Goal: Task Accomplishment & Management: Complete application form

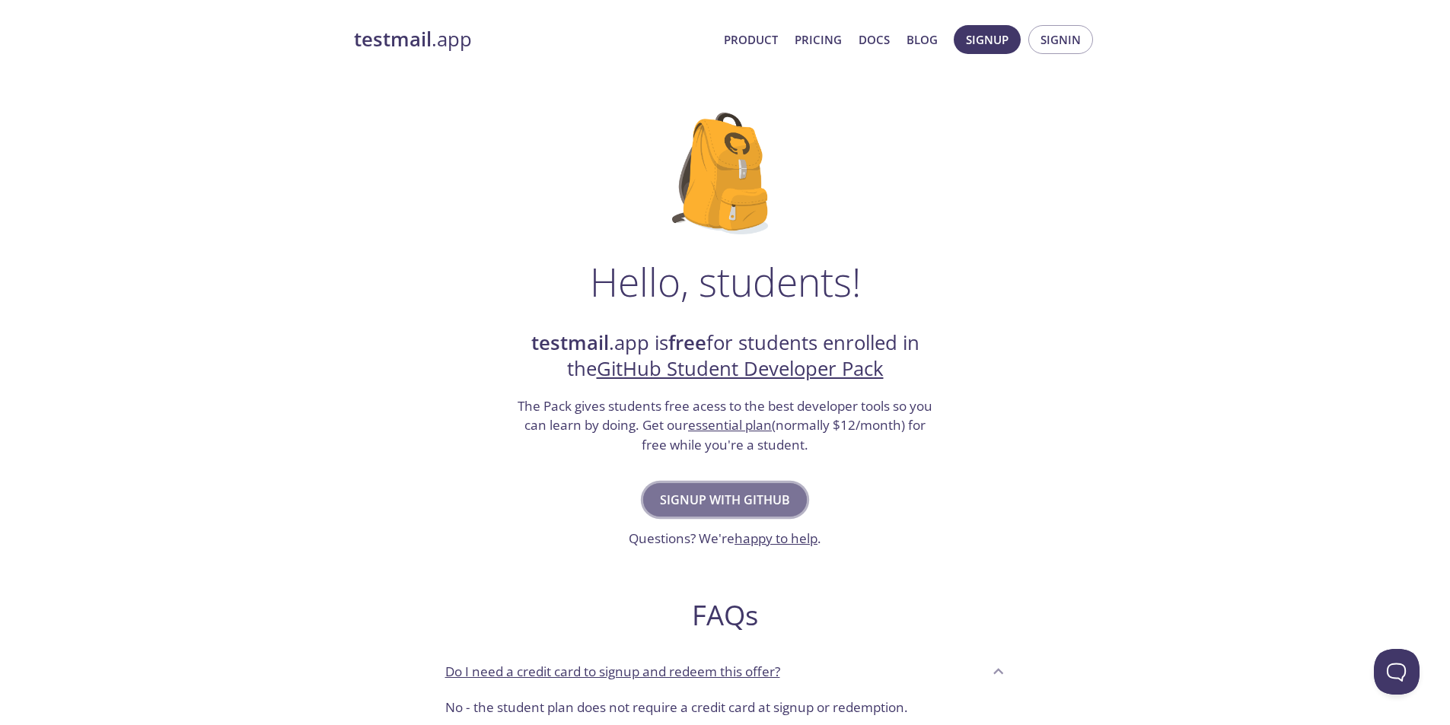
click at [677, 509] on span "Signup with GitHub" at bounding box center [725, 499] width 130 height 21
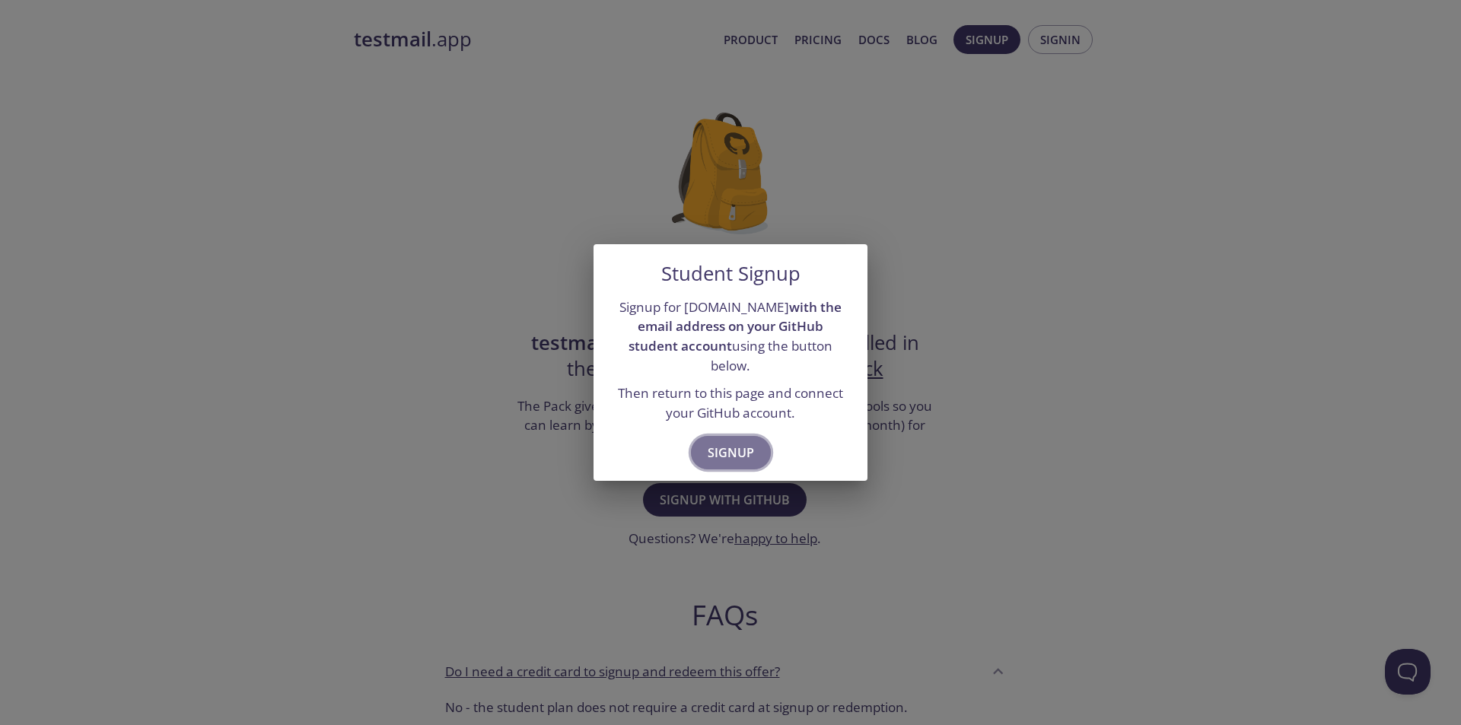
click at [721, 444] on span "Signup" at bounding box center [731, 452] width 46 height 21
click at [729, 442] on span "Signup" at bounding box center [731, 452] width 46 height 21
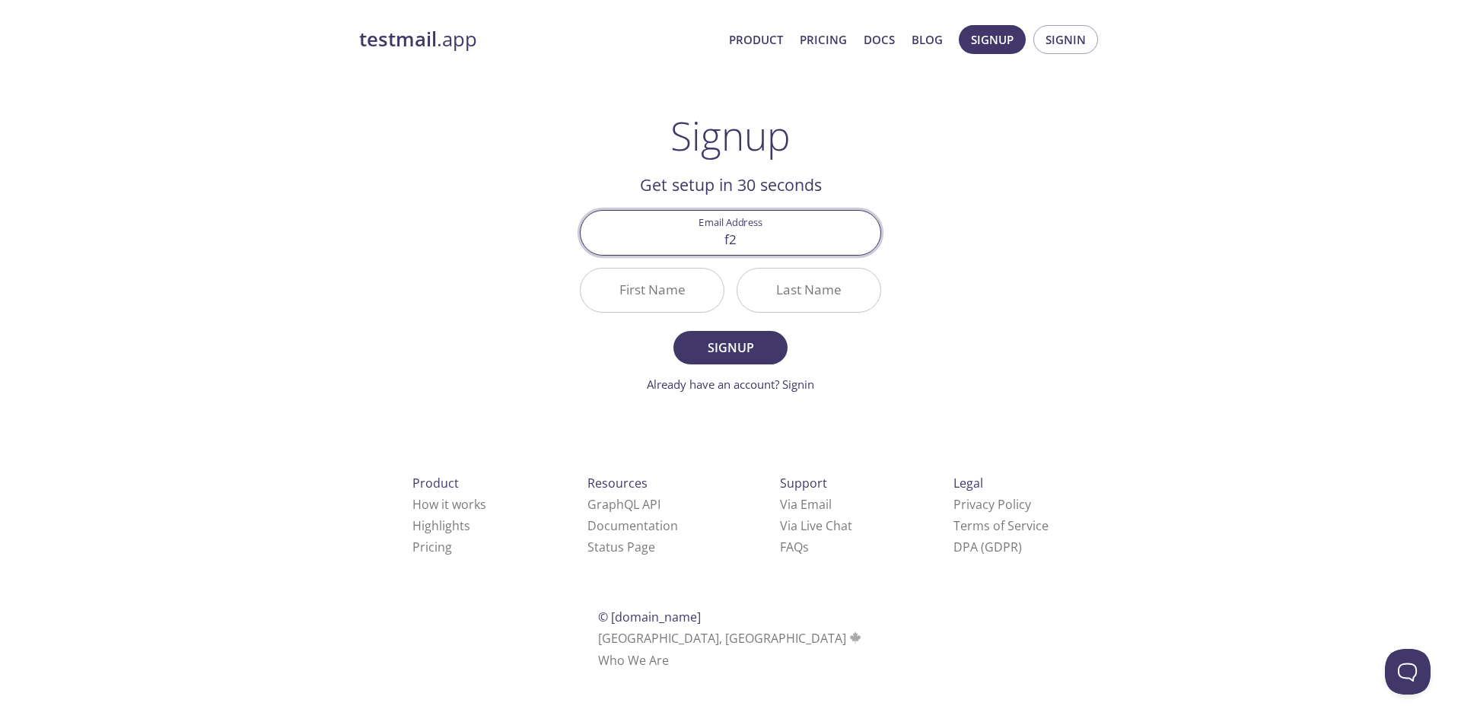
type input "[EMAIL_ADDRESS][DOMAIN_NAME]"
click at [659, 300] on input "First Name" at bounding box center [652, 290] width 143 height 43
type input "[PERSON_NAME]"
type input "Challa"
click at [709, 335] on button "Signup" at bounding box center [731, 347] width 114 height 33
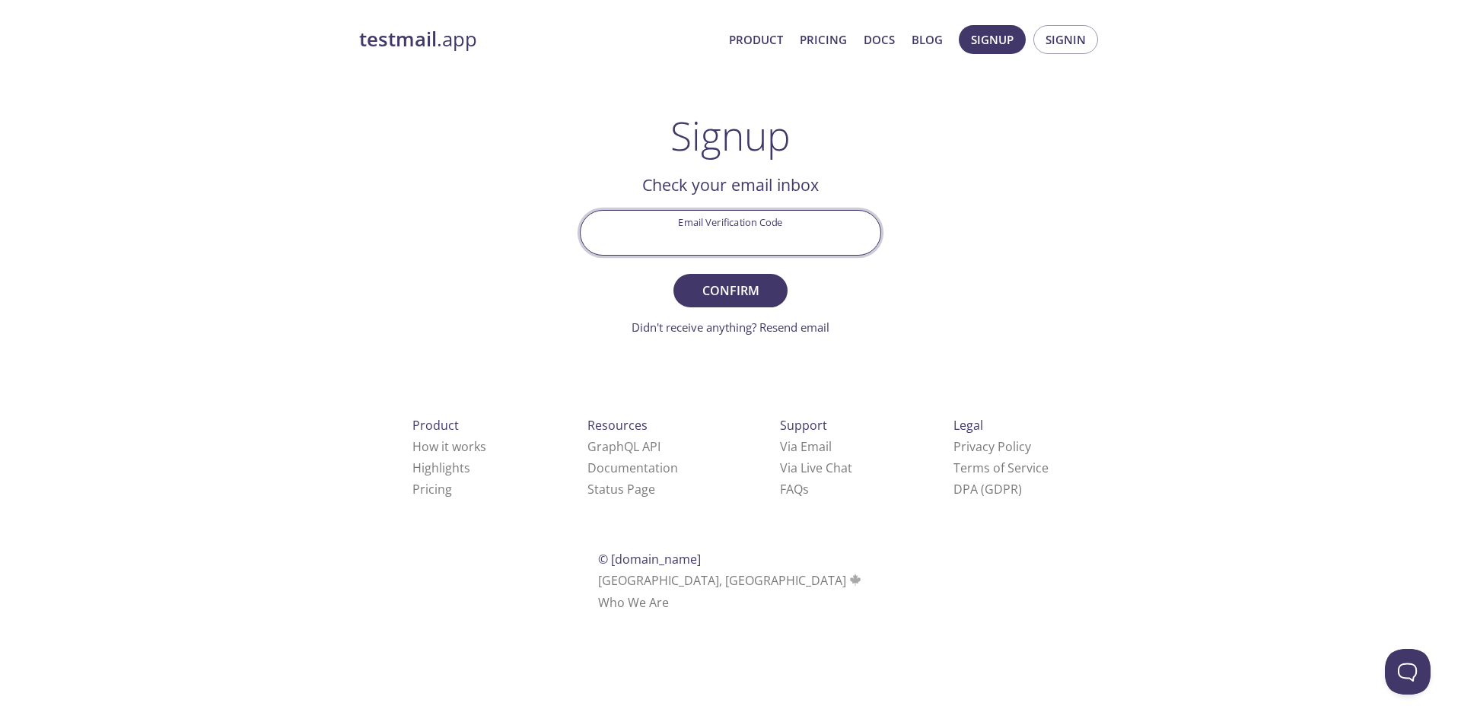
click at [737, 252] on input "Email Verification Code" at bounding box center [731, 232] width 300 height 43
paste input "8KPLVNU"
type input "8KPLVNU"
click at [761, 295] on span "Confirm" at bounding box center [730, 290] width 81 height 21
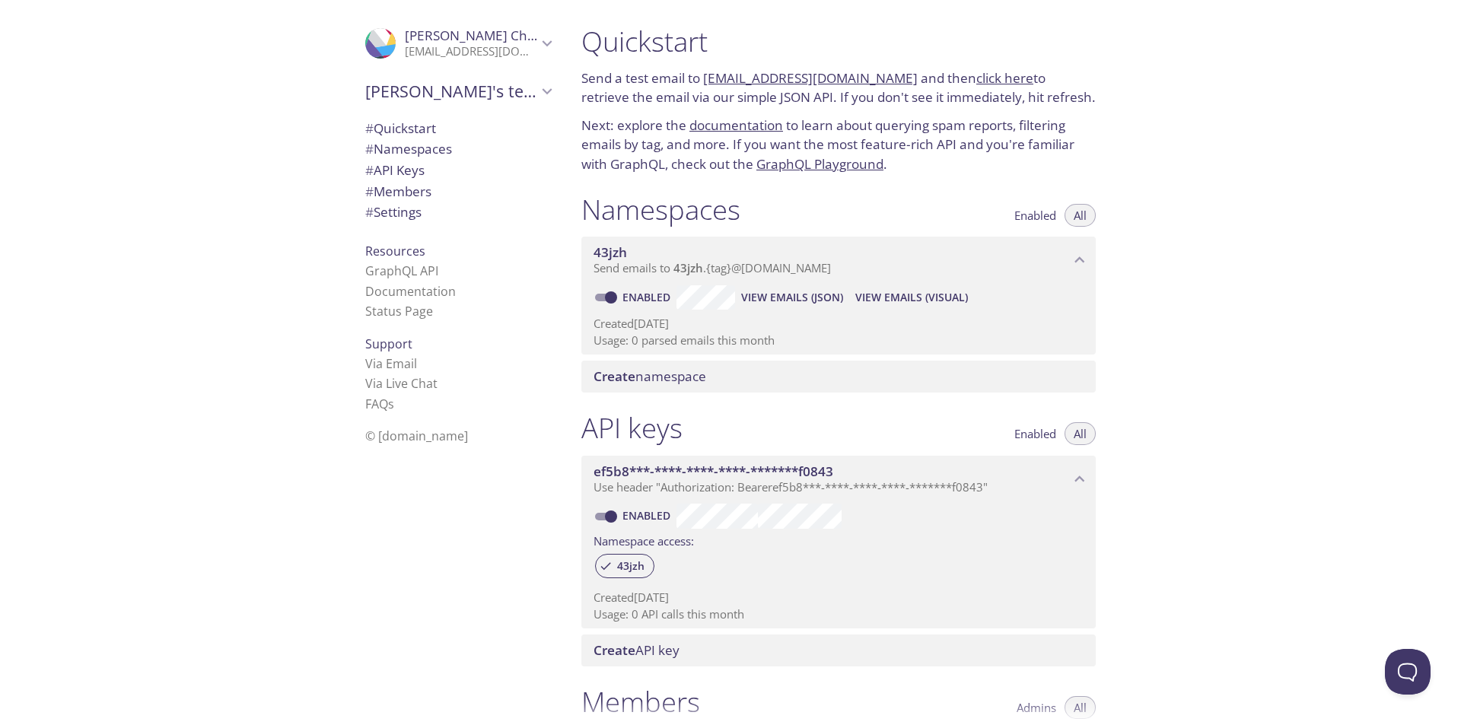
click at [460, 31] on span "[PERSON_NAME]" at bounding box center [477, 36] width 144 height 18
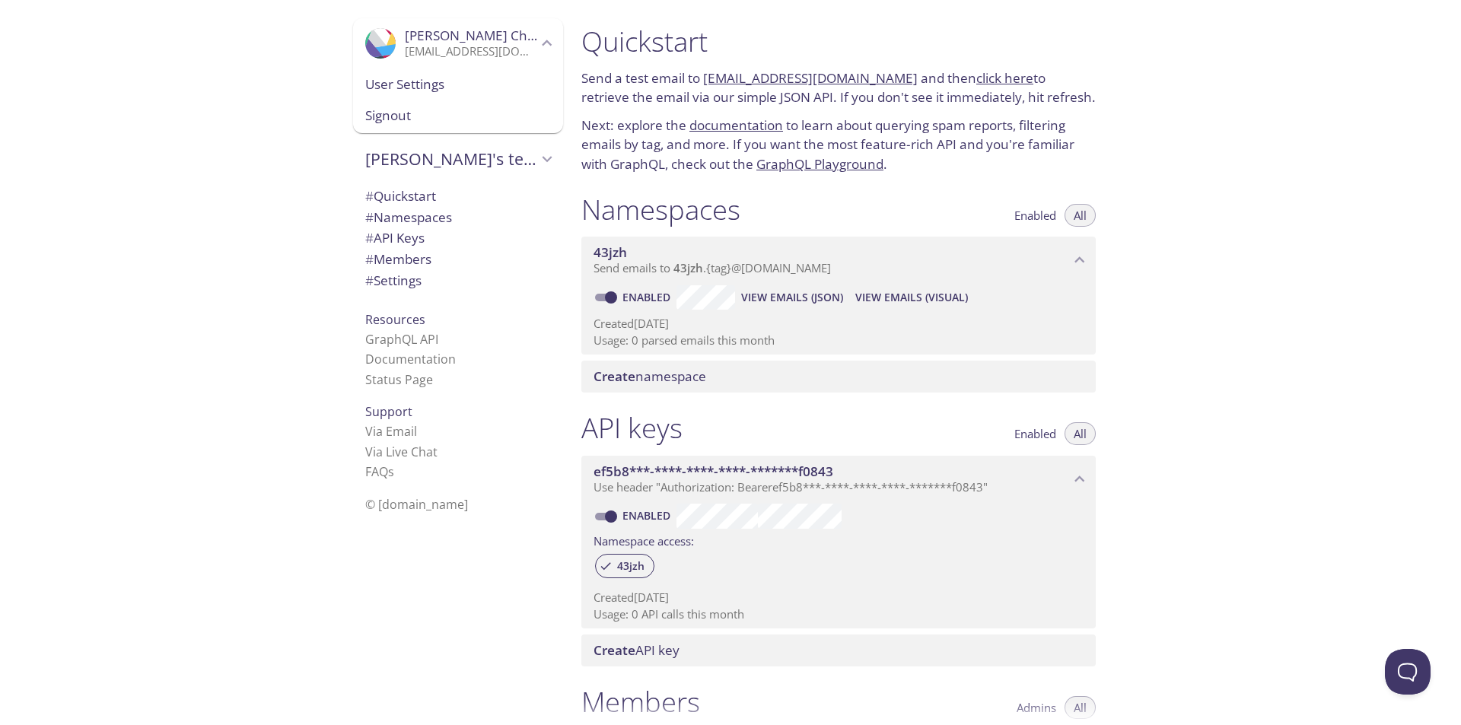
click at [436, 237] on span "# API Keys" at bounding box center [458, 238] width 186 height 20
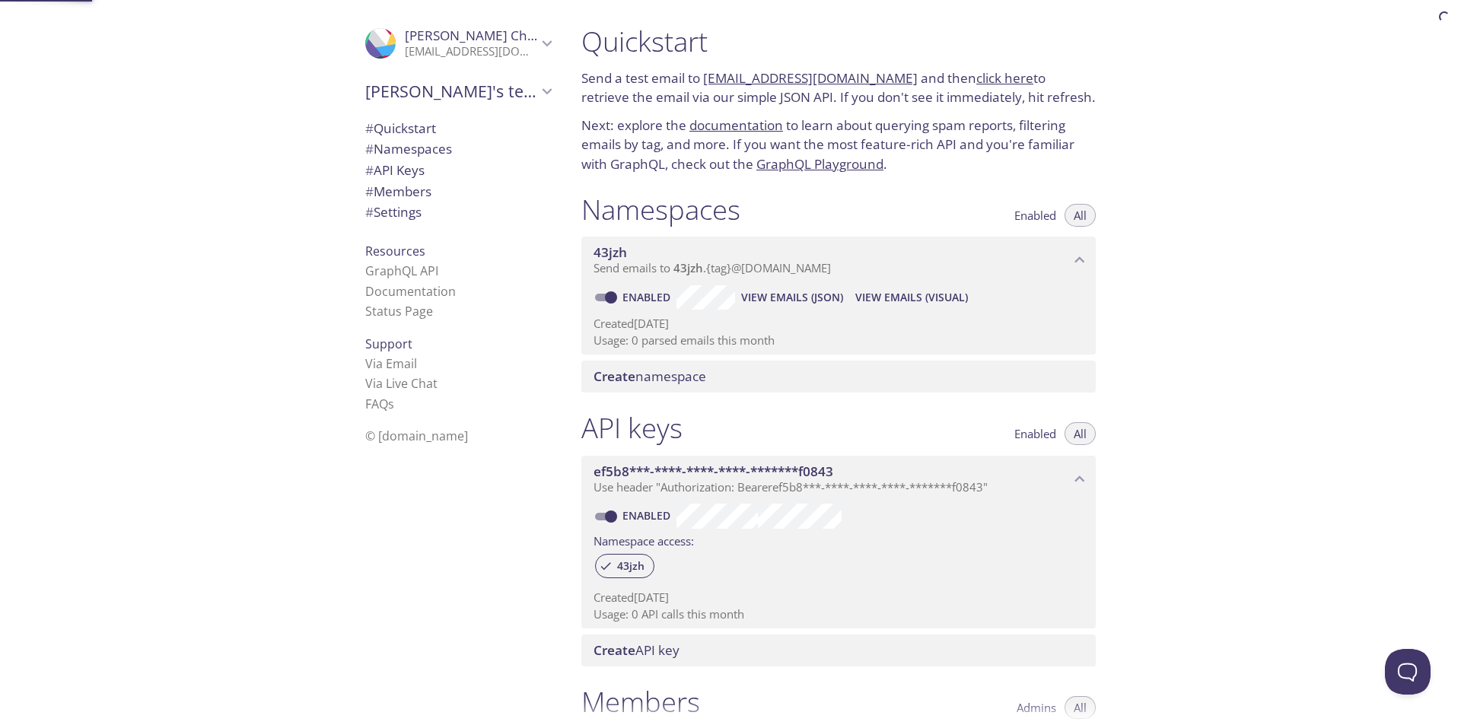
click at [436, 224] on ul "# Quickstart # Namespaces # API Keys # Members # Settings" at bounding box center [458, 171] width 210 height 106
click at [436, 222] on span "# Settings" at bounding box center [458, 212] width 186 height 20
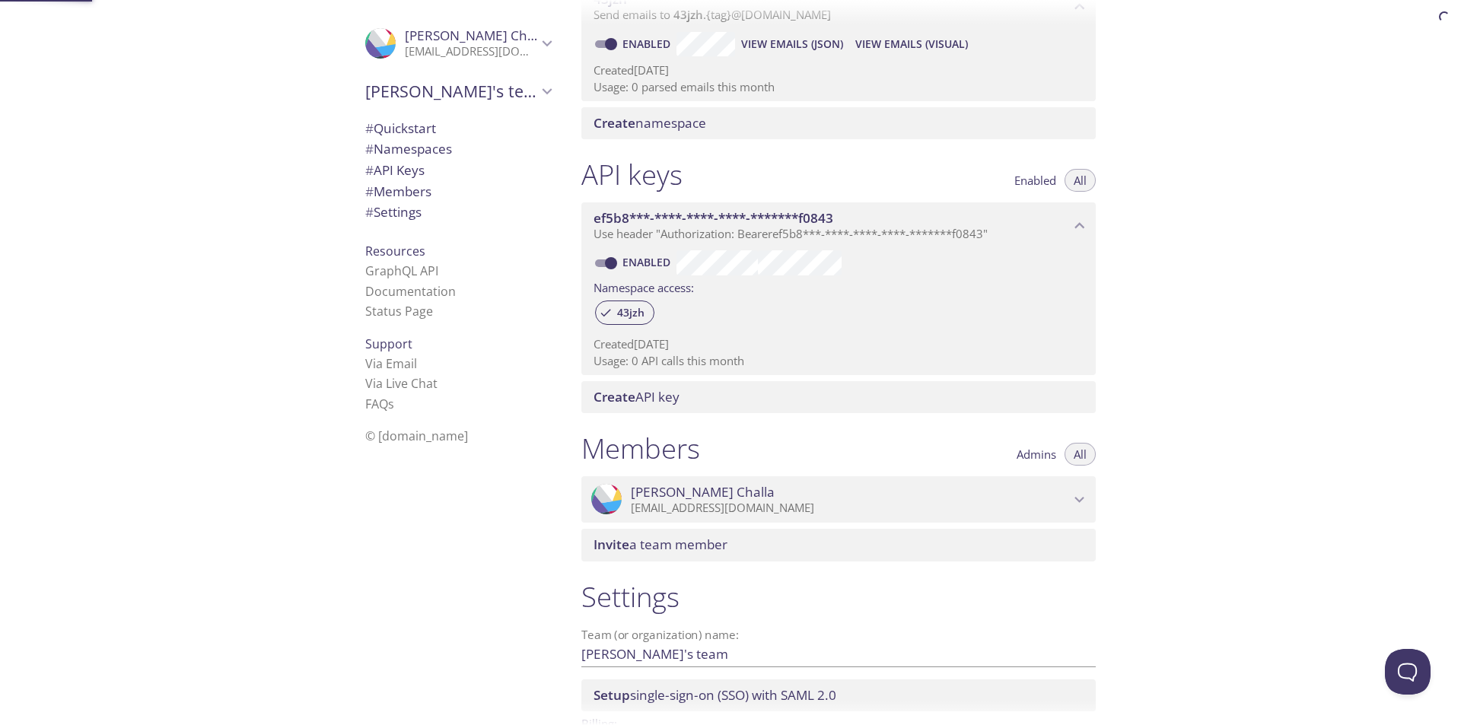
click at [436, 237] on div ".cls-1 { fill: #6d5ca8; } .cls-2 { fill: #3fc191; } .cls-3 { fill: #3b4752; } .…" at bounding box center [455, 362] width 228 height 725
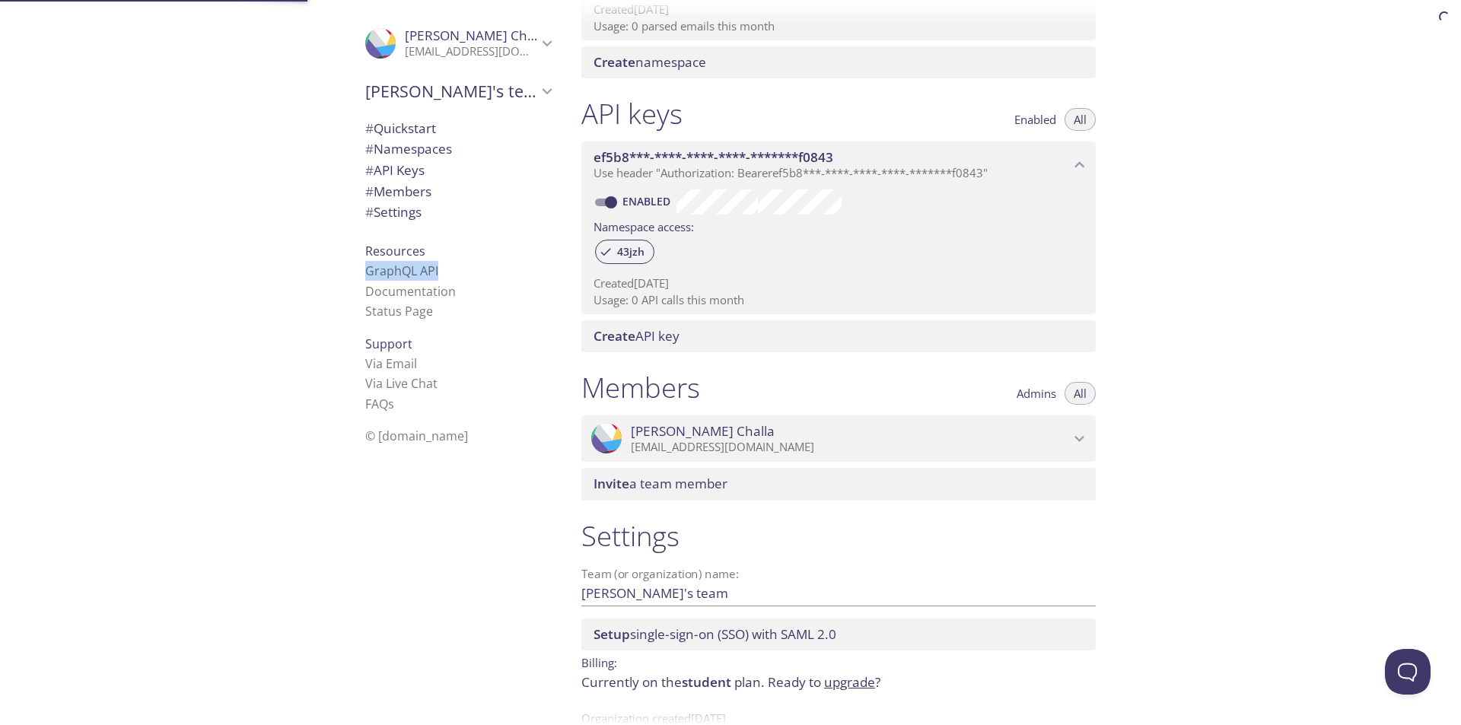
scroll to position [357, 0]
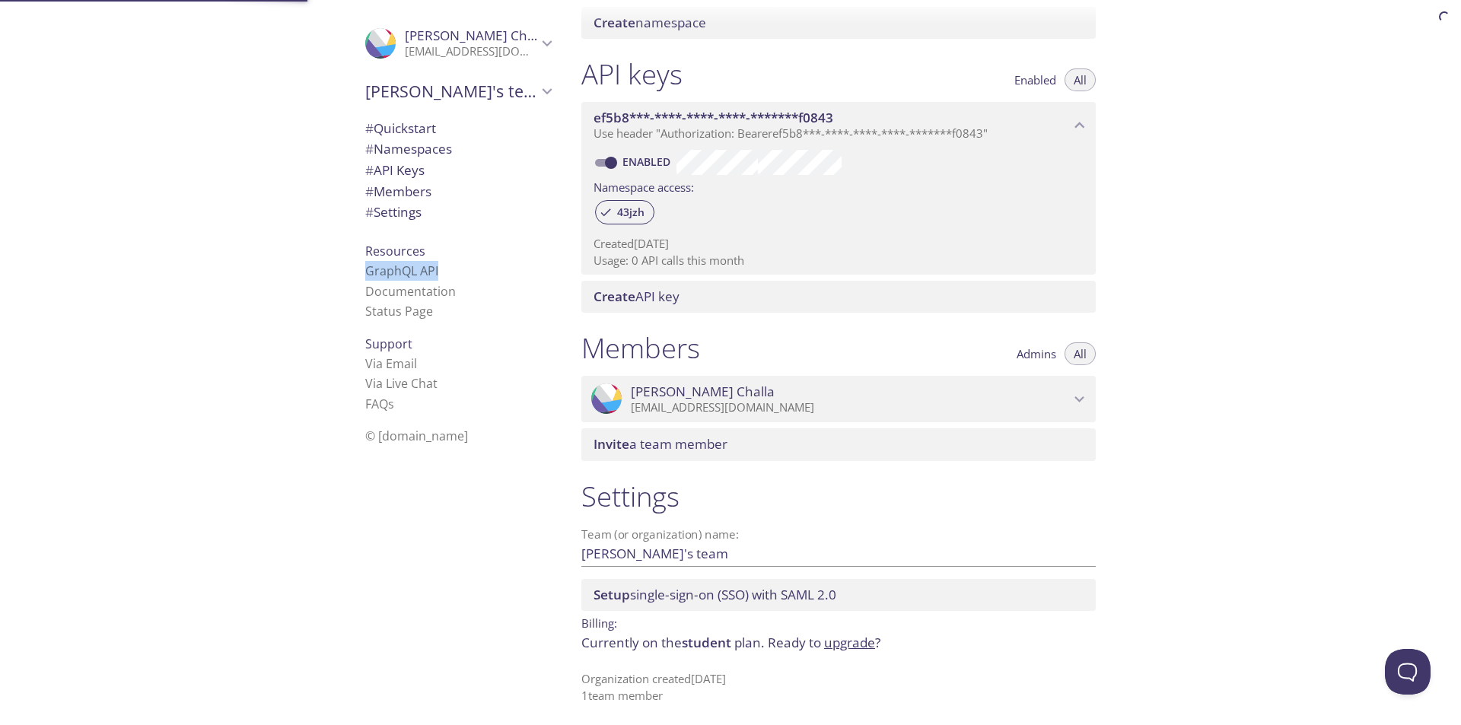
click at [436, 237] on div "Resources GraphQL API Documentation Status Page" at bounding box center [458, 281] width 210 height 93
click at [341, 303] on div ".cls-1 { fill: #6d5ca8; } .cls-2 { fill: #3fc191; } .cls-3 { fill: #3b4752; } .…" at bounding box center [455, 362] width 228 height 725
click at [412, 289] on link "Documentation" at bounding box center [410, 291] width 91 height 17
